Goal: Find specific page/section: Find specific page/section

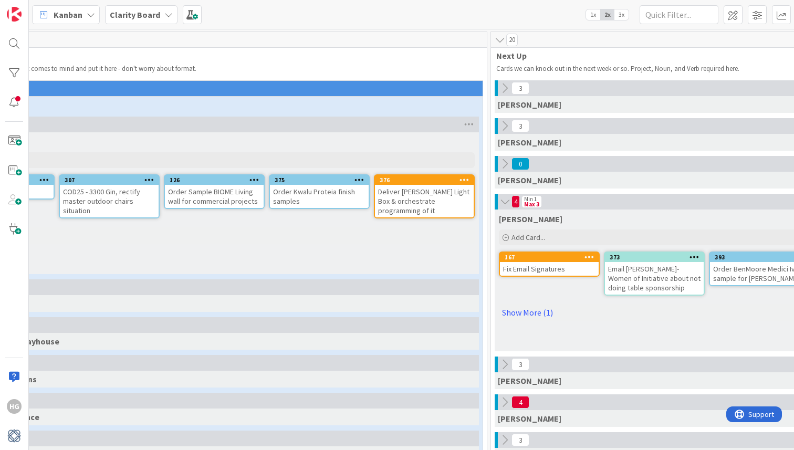
scroll to position [0, 96]
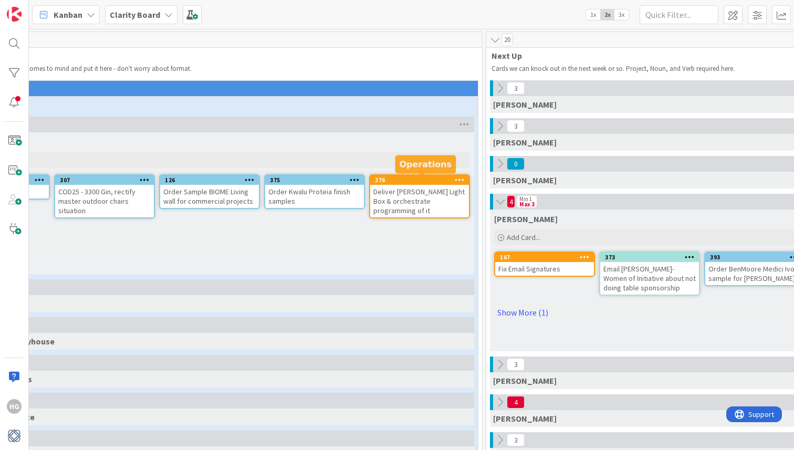
click at [433, 181] on div "376" at bounding box center [422, 179] width 94 height 7
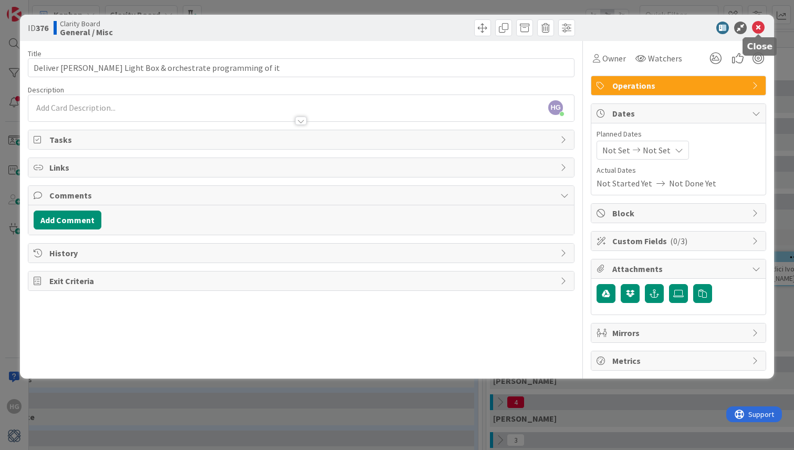
click at [758, 29] on icon at bounding box center [758, 28] width 13 height 13
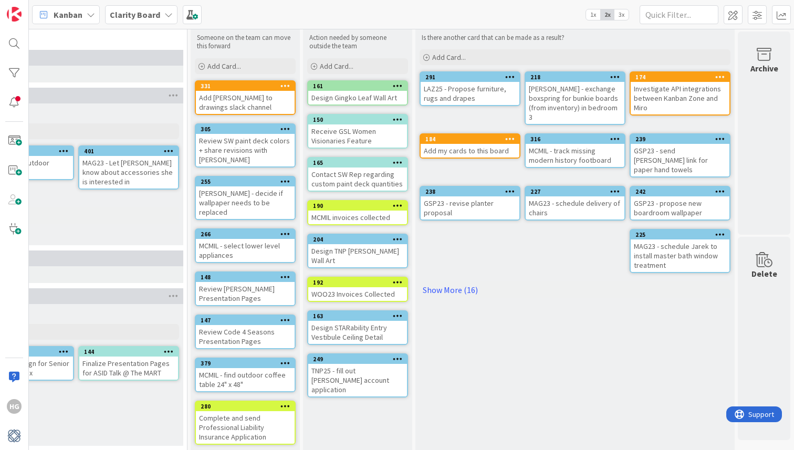
scroll to position [0, 1052]
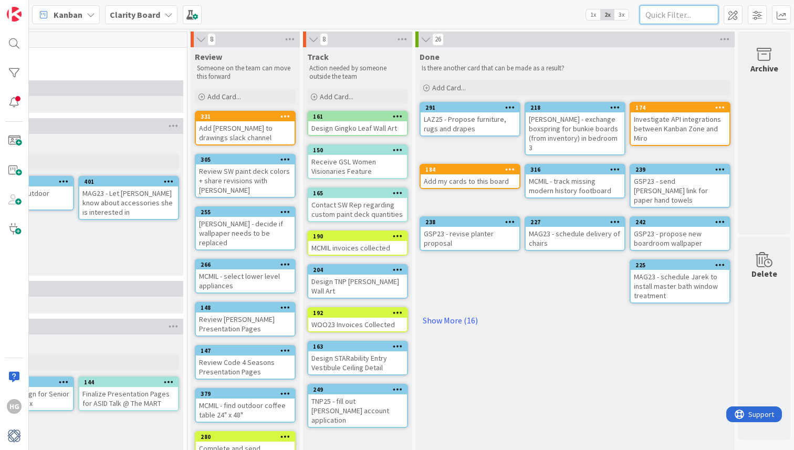
click at [688, 16] on input "text" at bounding box center [678, 14] width 79 height 19
type input "[PERSON_NAME]"
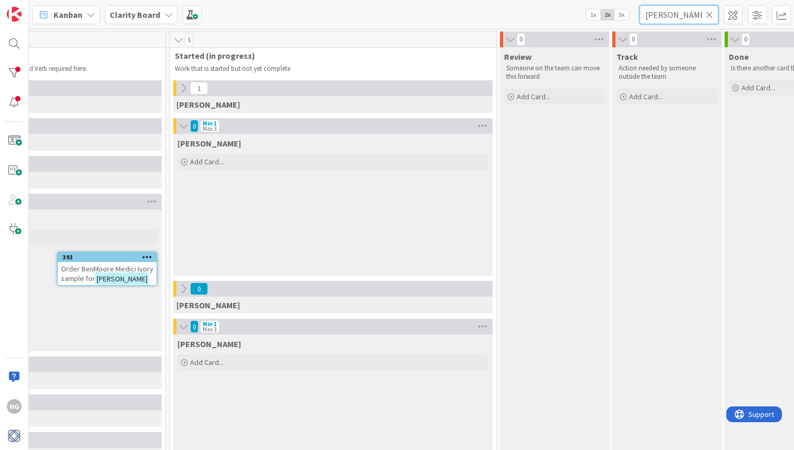
scroll to position [0, 891]
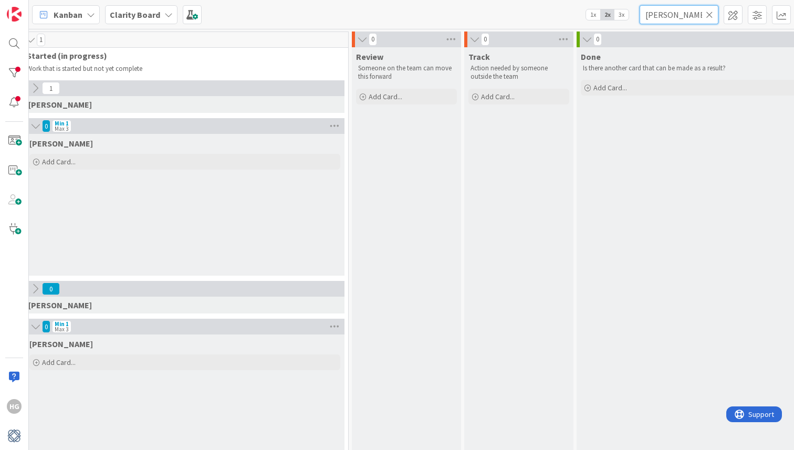
click at [708, 20] on input "[PERSON_NAME]" at bounding box center [678, 14] width 79 height 19
click at [708, 15] on icon at bounding box center [708, 14] width 7 height 9
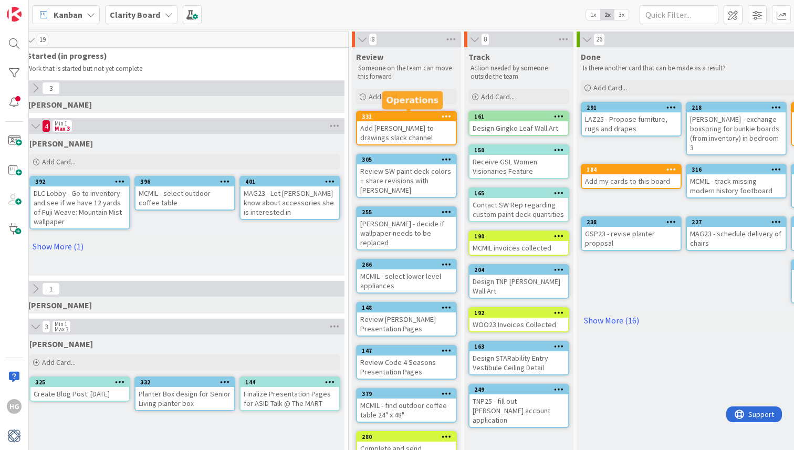
click at [407, 117] on div "331" at bounding box center [409, 116] width 94 height 7
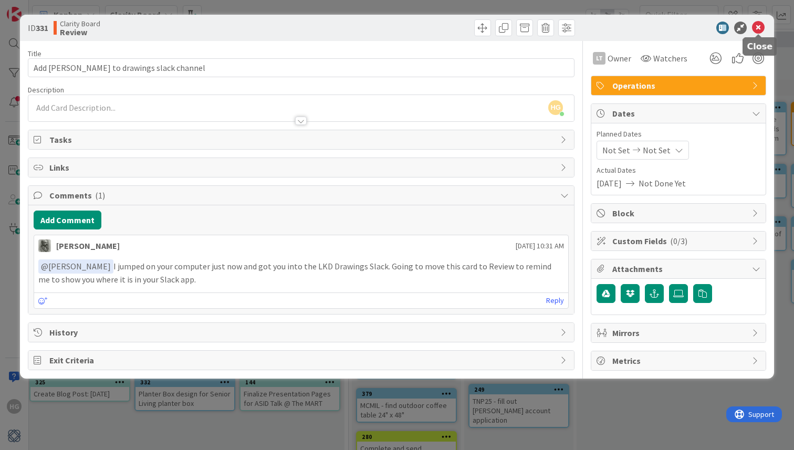
click at [758, 25] on icon at bounding box center [758, 28] width 13 height 13
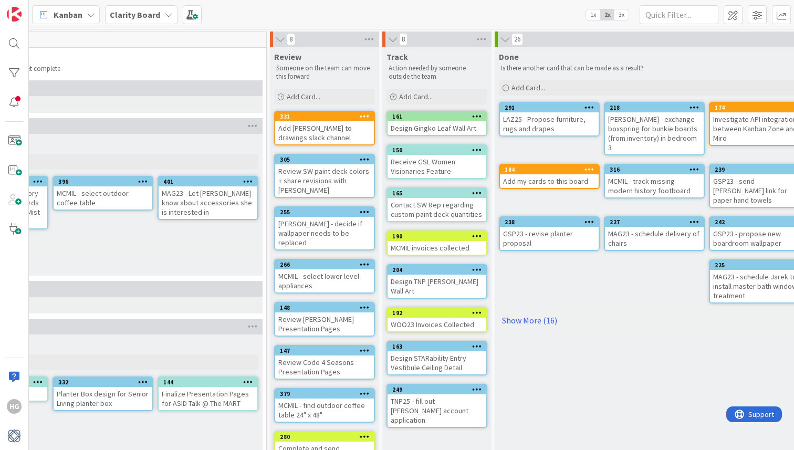
scroll to position [0, 1052]
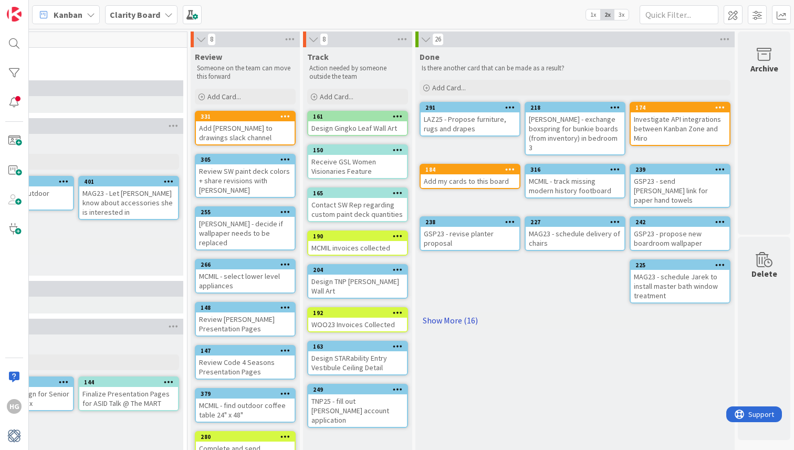
click at [457, 312] on link "Show More (16)" at bounding box center [574, 320] width 311 height 17
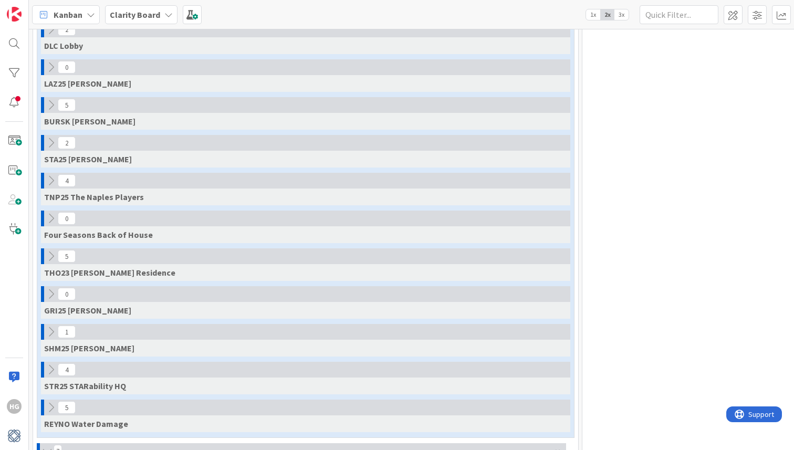
scroll to position [455, 0]
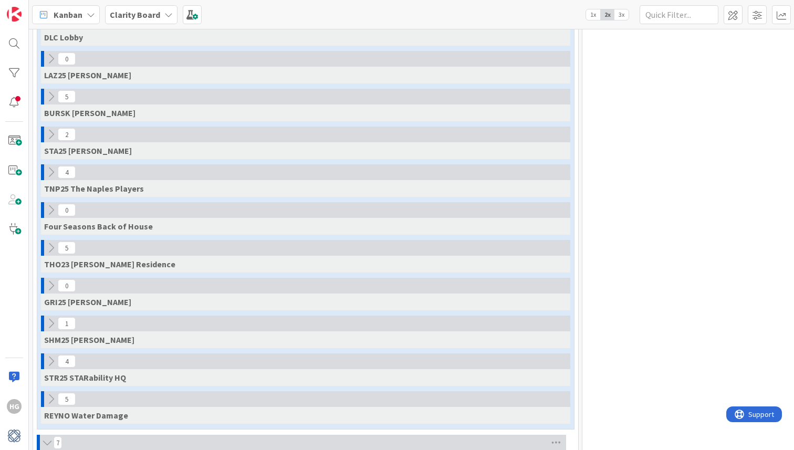
click at [46, 287] on icon at bounding box center [51, 286] width 12 height 12
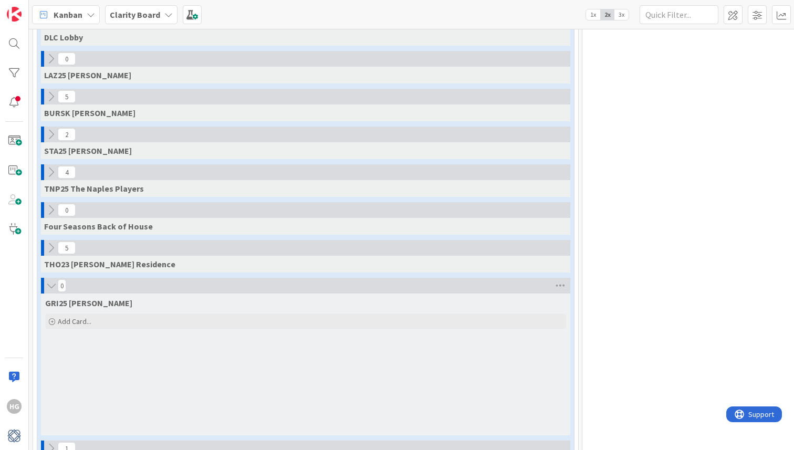
click at [46, 287] on icon at bounding box center [52, 285] width 12 height 10
